Goal: Navigation & Orientation: Go to known website

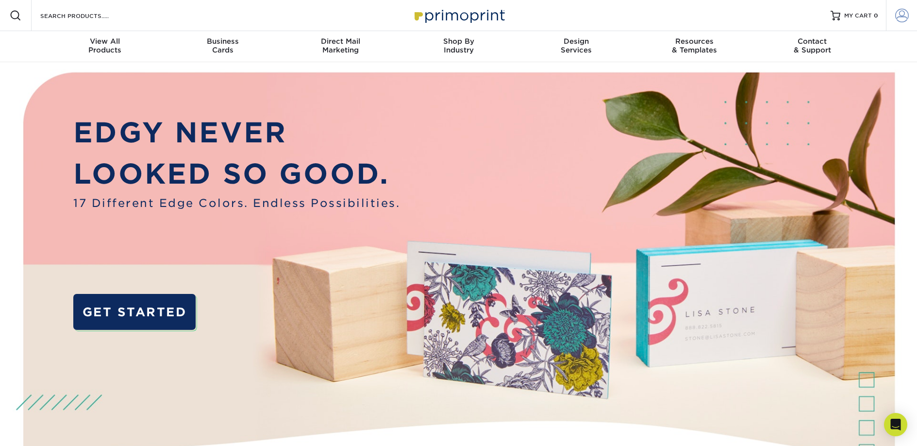
click at [894, 13] on link "Account" at bounding box center [901, 15] width 31 height 31
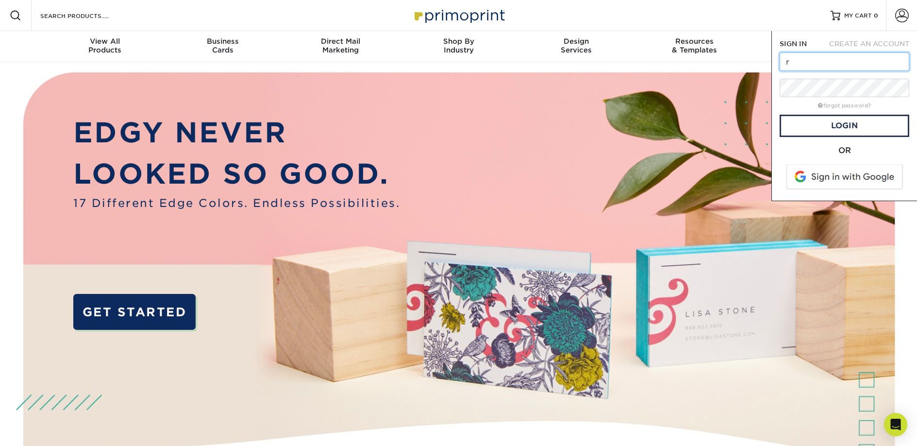
type input "ross@northsidespotlight.com"
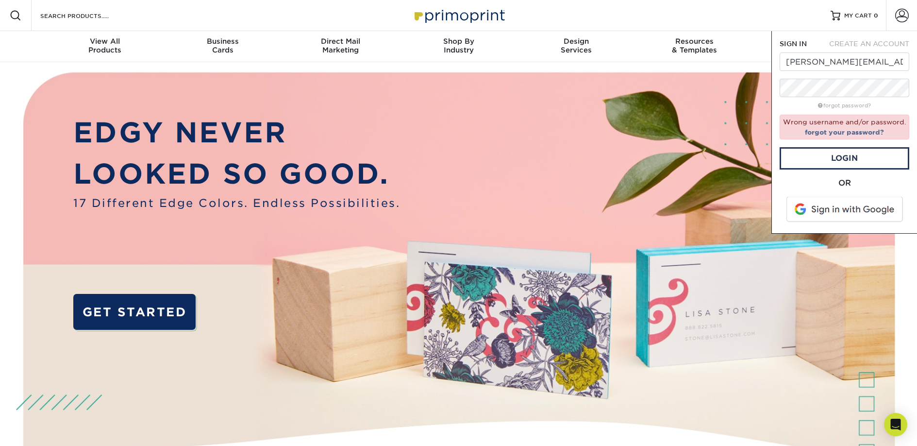
click at [846, 207] on span at bounding box center [845, 209] width 124 height 25
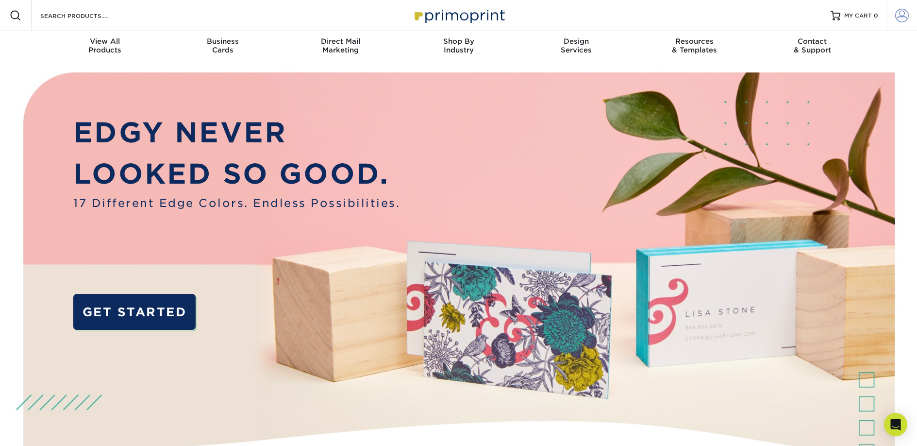
click at [902, 14] on span at bounding box center [902, 16] width 14 height 14
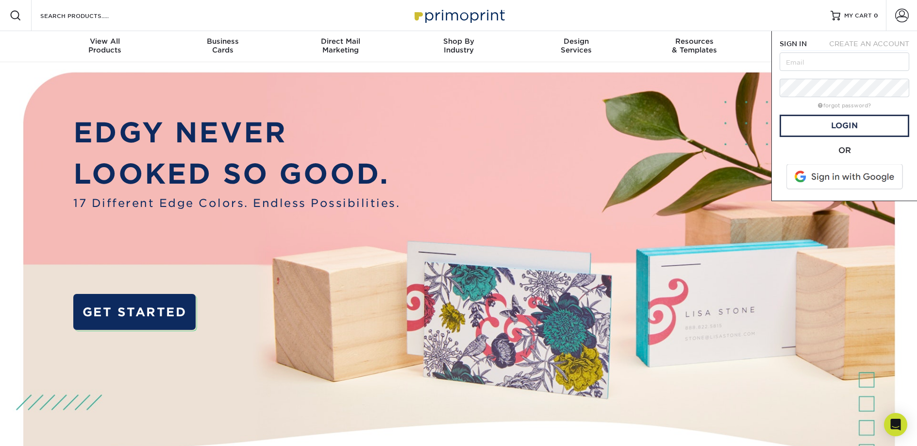
click at [837, 168] on span at bounding box center [845, 176] width 124 height 25
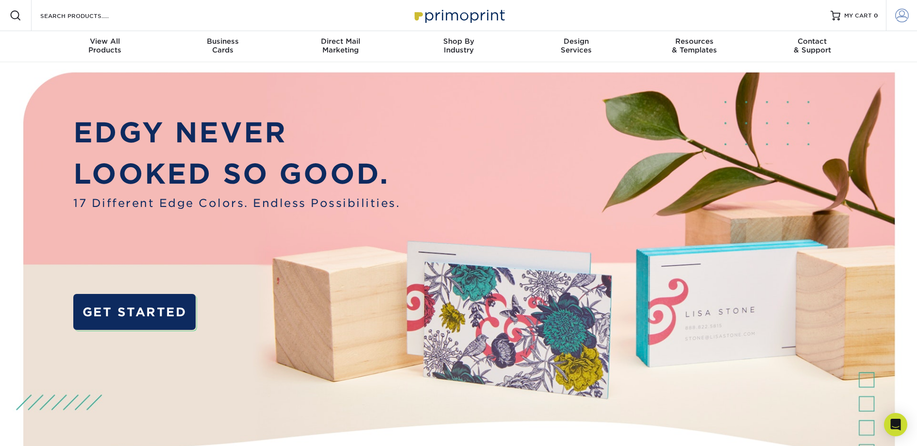
click at [907, 11] on span at bounding box center [902, 16] width 14 height 14
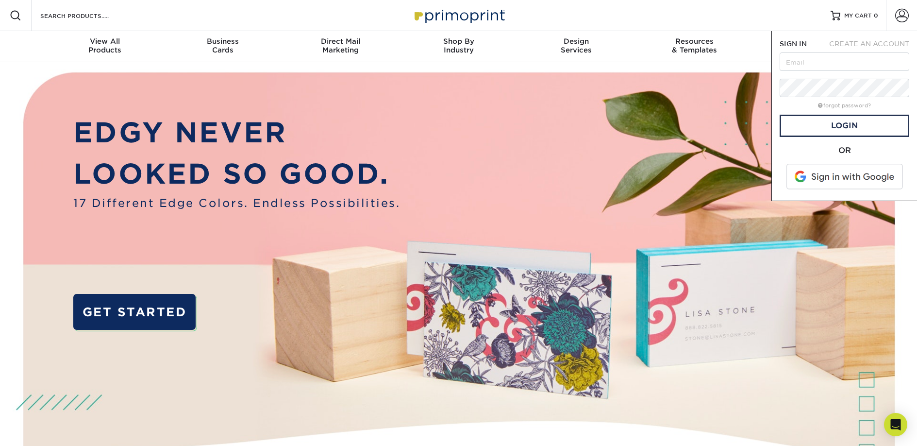
click at [846, 167] on span at bounding box center [845, 176] width 124 height 25
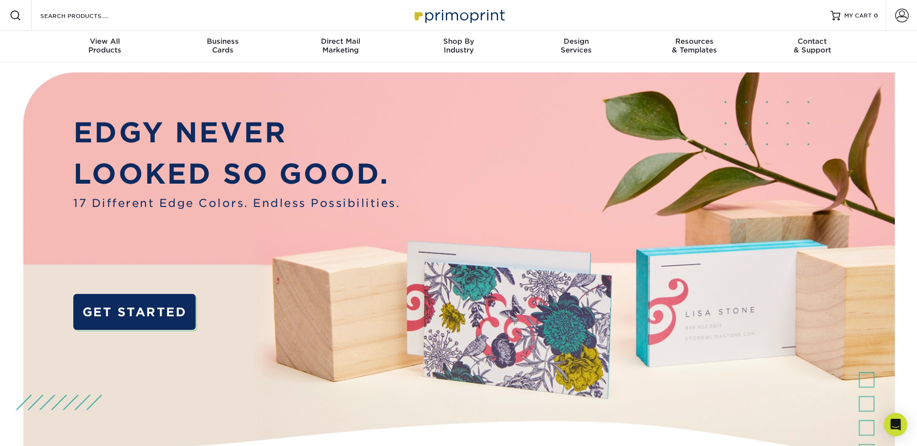
click at [488, 19] on img at bounding box center [458, 15] width 97 height 21
